Goal: Obtain resource: Download file/media

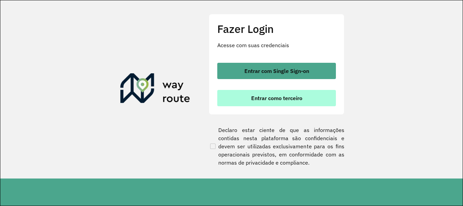
click at [265, 97] on span "Entrar como terceiro" at bounding box center [276, 97] width 51 height 5
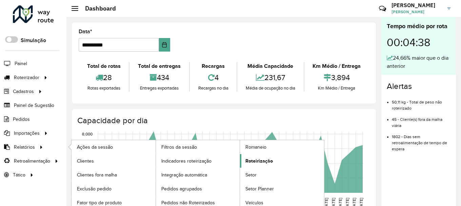
click at [266, 164] on span "Roteirização" at bounding box center [259, 160] width 27 height 7
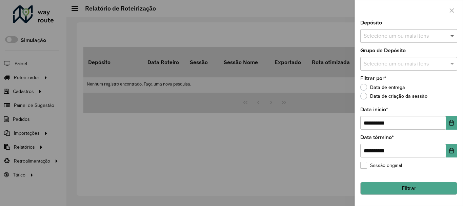
click at [454, 36] on span at bounding box center [453, 36] width 8 height 8
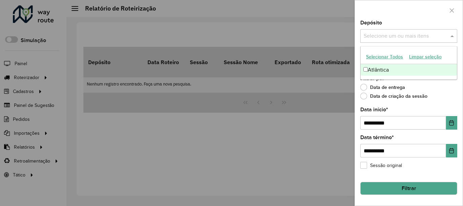
click at [382, 72] on div "Atlântica" at bounding box center [409, 70] width 96 height 12
click at [383, 98] on label "Data de criação da sessão" at bounding box center [394, 96] width 67 height 7
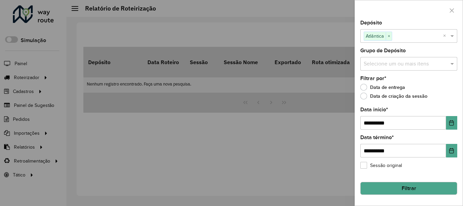
click at [376, 66] on input "text" at bounding box center [405, 64] width 87 height 8
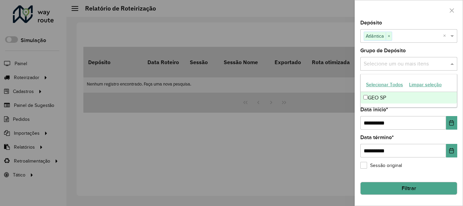
click at [371, 95] on div "GEO SP" at bounding box center [409, 98] width 96 height 12
click at [394, 189] on button "Filtrar" at bounding box center [409, 188] width 97 height 13
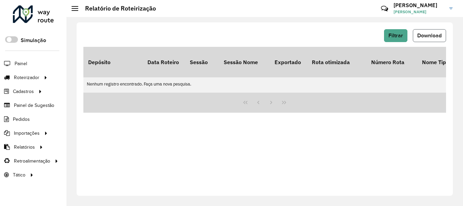
click at [430, 39] on button "Download" at bounding box center [429, 35] width 33 height 13
click at [429, 38] on span "Download" at bounding box center [430, 36] width 24 height 6
click at [427, 35] on span "Download" at bounding box center [430, 36] width 24 height 6
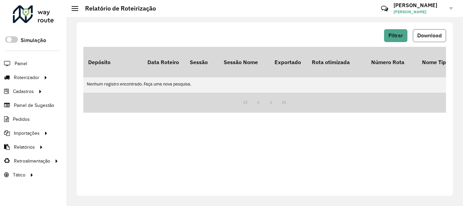
click at [427, 35] on span "Download" at bounding box center [430, 36] width 24 height 6
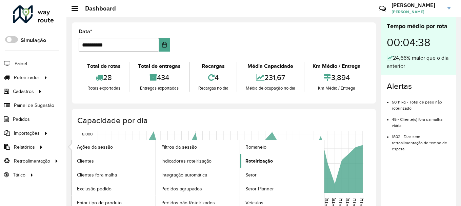
click at [255, 159] on span "Roteirização" at bounding box center [259, 160] width 27 height 7
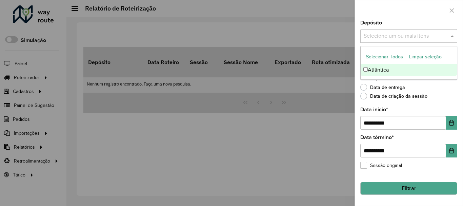
click at [438, 35] on input "text" at bounding box center [405, 36] width 87 height 8
click at [398, 67] on div "Atlântica" at bounding box center [409, 70] width 96 height 12
click at [395, 82] on div "Filtrar por * Data de entrega Data de criação da sessão" at bounding box center [409, 89] width 97 height 26
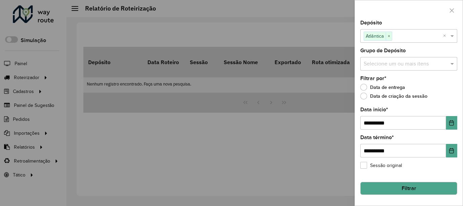
click at [392, 67] on input "text" at bounding box center [405, 64] width 87 height 8
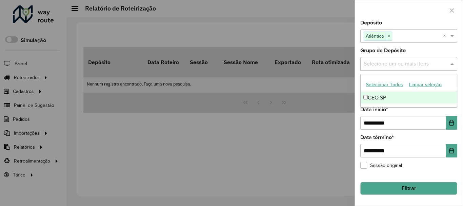
click at [379, 95] on div "GEO SP" at bounding box center [409, 98] width 96 height 12
click at [379, 120] on input "**********" at bounding box center [404, 123] width 86 height 14
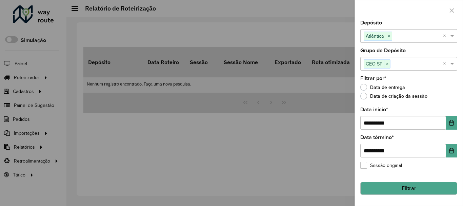
click at [395, 186] on button "Filtrar" at bounding box center [409, 188] width 97 height 13
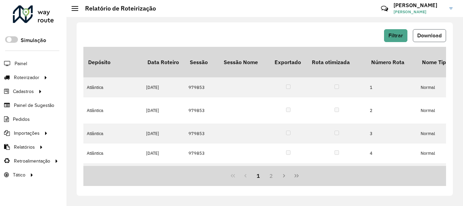
click at [431, 37] on span "Download" at bounding box center [430, 36] width 24 height 6
